Goal: Find specific page/section: Find specific page/section

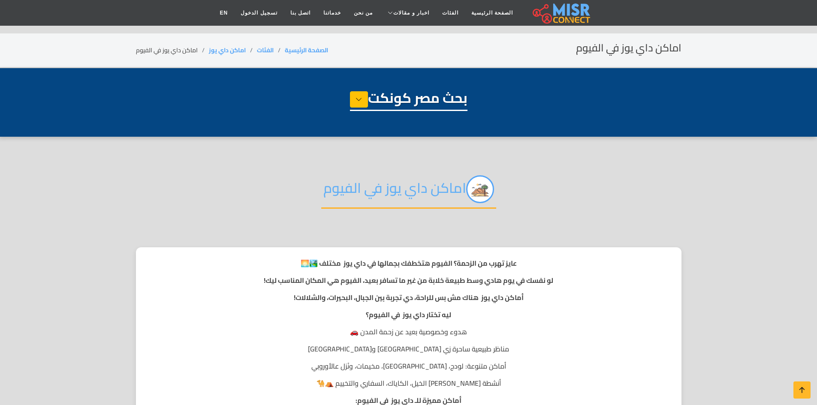
select select "**********"
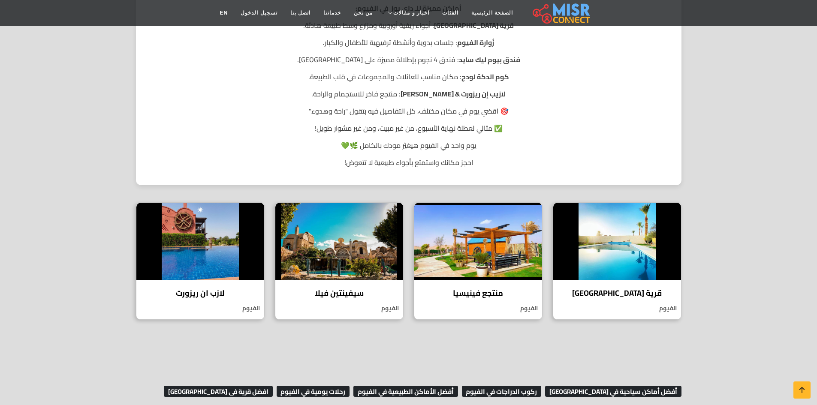
scroll to position [472, 0]
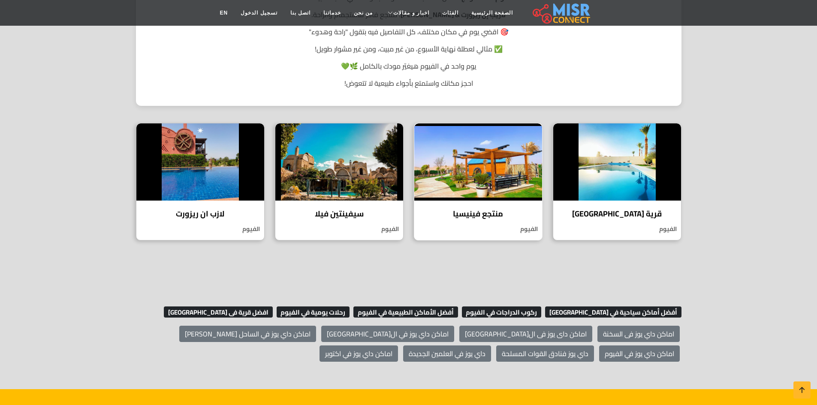
click at [490, 165] on img at bounding box center [478, 161] width 128 height 77
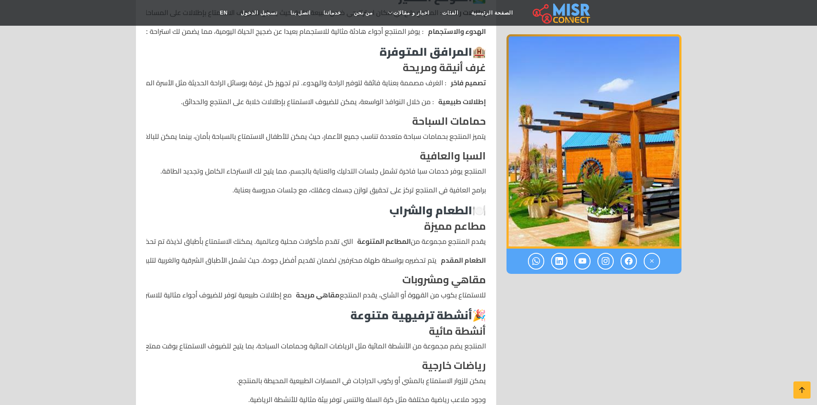
scroll to position [386, 0]
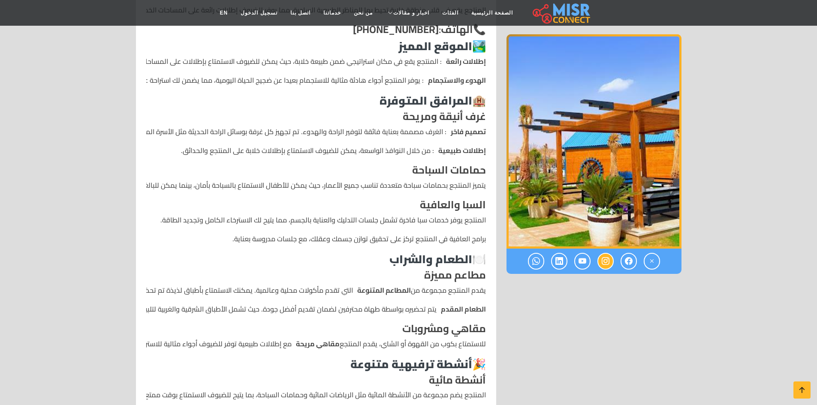
click at [601, 261] on icon at bounding box center [605, 261] width 8 height 14
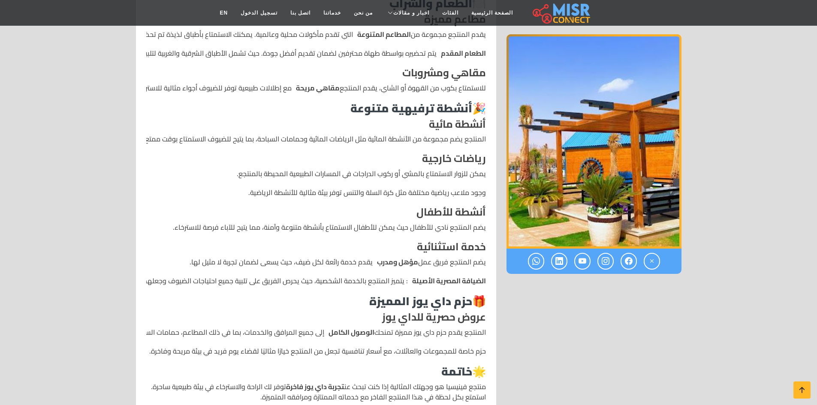
scroll to position [643, 0]
click at [583, 261] on icon at bounding box center [582, 261] width 8 height 14
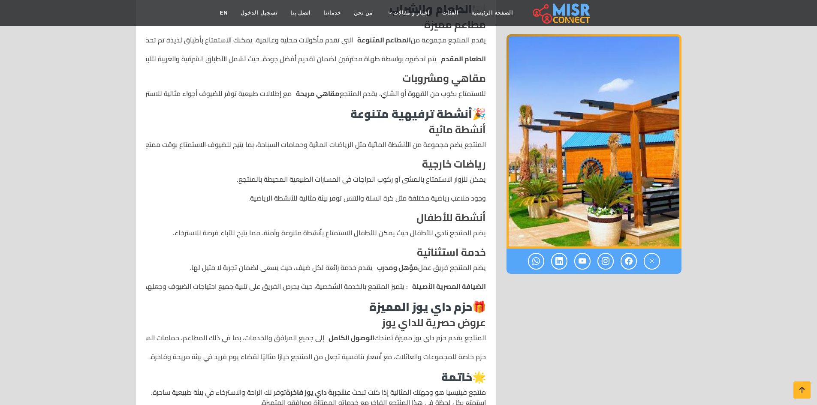
scroll to position [600, 0]
